Goal: Information Seeking & Learning: Learn about a topic

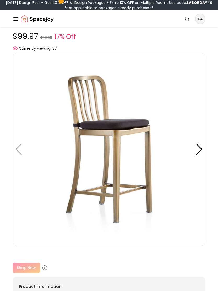
scroll to position [28, 0]
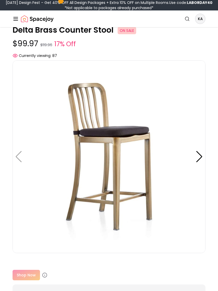
click at [200, 157] on div at bounding box center [199, 156] width 7 height 11
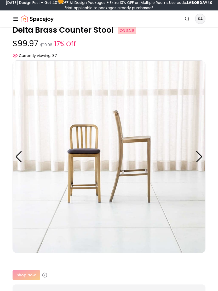
scroll to position [28, 0]
click at [199, 158] on div at bounding box center [199, 156] width 7 height 11
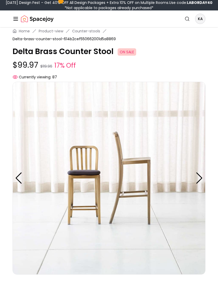
scroll to position [0, 0]
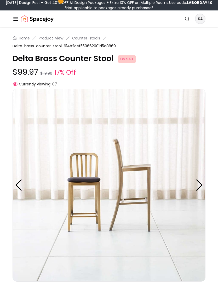
click at [202, 185] on div at bounding box center [199, 184] width 7 height 11
click at [203, 187] on img at bounding box center [109, 185] width 193 height 193
click at [201, 186] on div at bounding box center [199, 184] width 7 height 11
click at [89, 59] on p "Delta Brass Counter Stool ON SALE" at bounding box center [109, 58] width 193 height 9
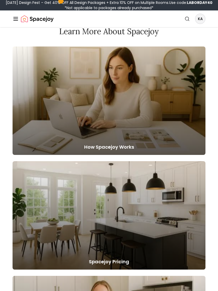
scroll to position [460, 0]
click at [169, 130] on div at bounding box center [109, 100] width 193 height 108
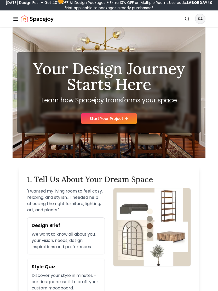
scroll to position [469, 0]
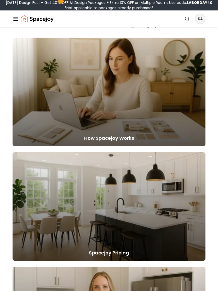
click at [18, 17] on icon "Global" at bounding box center [16, 19] width 6 height 6
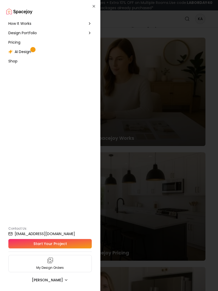
click at [17, 43] on span "Pricing" at bounding box center [14, 42] width 12 height 5
